Goal: Task Accomplishment & Management: Use online tool/utility

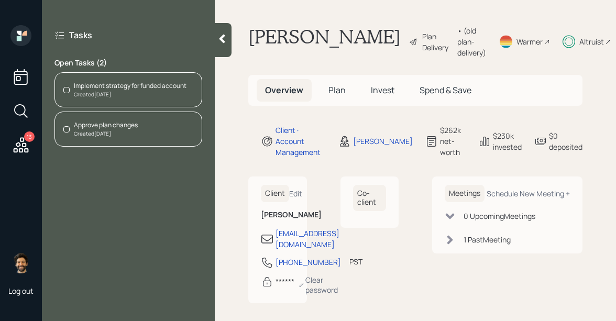
click at [109, 90] on div "Implement strategy for funded account" at bounding box center [130, 85] width 113 height 9
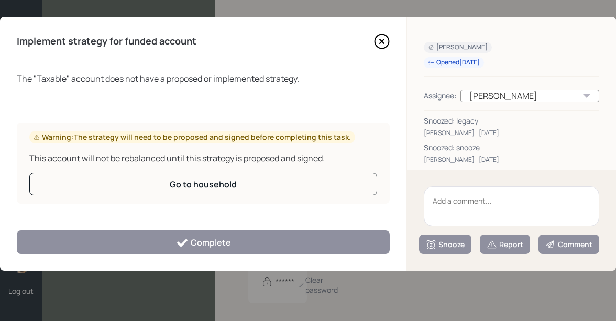
click at [379, 42] on icon at bounding box center [382, 42] width 16 height 16
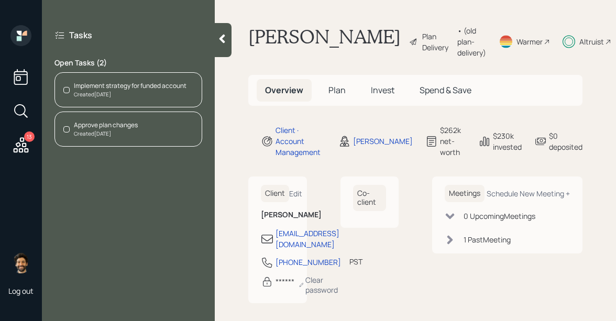
click at [107, 127] on div "Approve plan changes" at bounding box center [106, 125] width 64 height 9
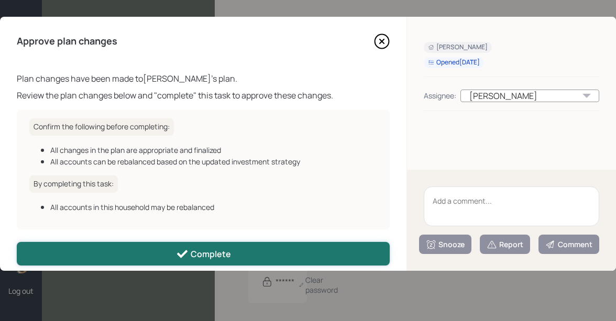
click at [179, 249] on icon at bounding box center [182, 254] width 13 height 13
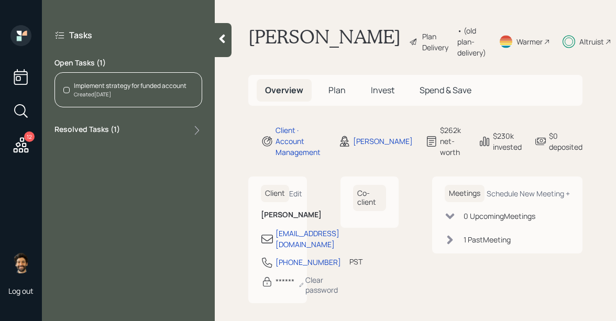
click at [20, 146] on icon at bounding box center [21, 145] width 19 height 19
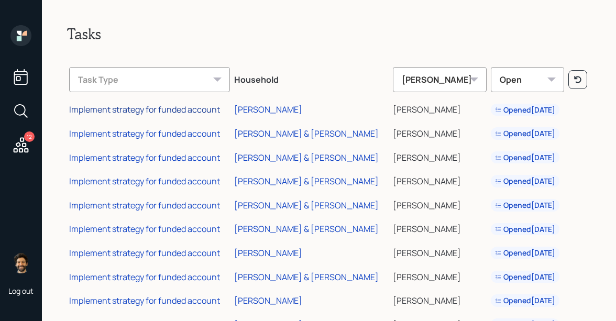
click at [212, 111] on div "Implement strategy for funded account" at bounding box center [144, 110] width 151 height 12
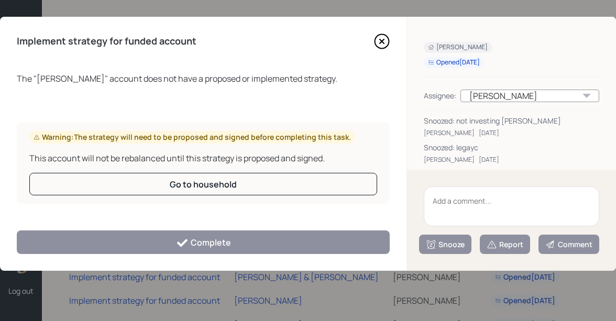
click at [457, 213] on textarea at bounding box center [512, 207] width 176 height 40
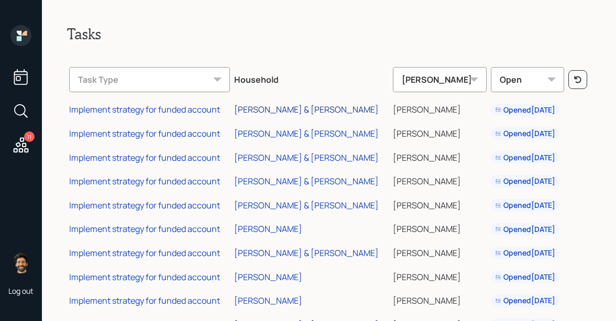
click at [263, 111] on div "[PERSON_NAME] & [PERSON_NAME]" at bounding box center [306, 110] width 145 height 12
